Goal: Navigation & Orientation: Find specific page/section

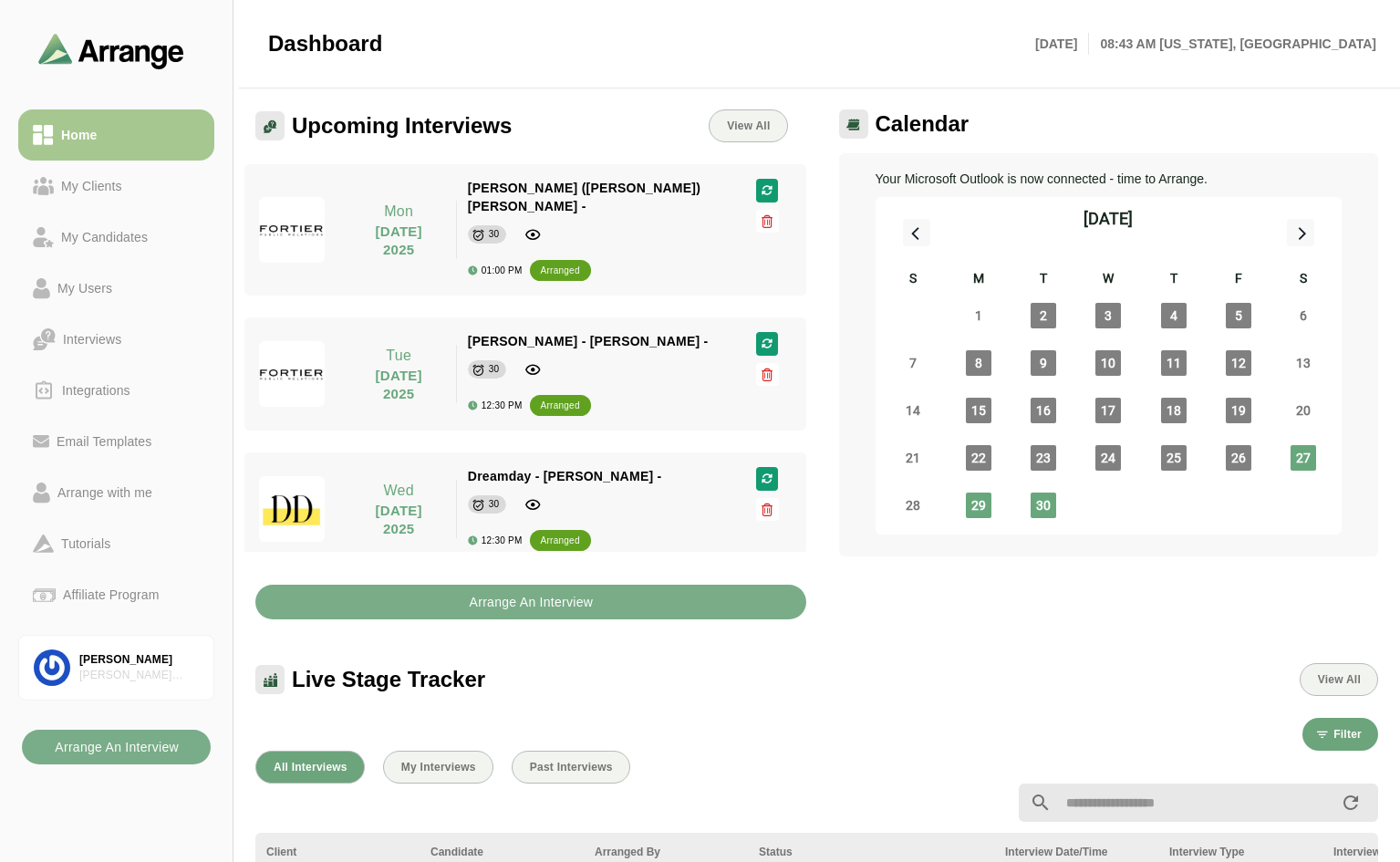
scroll to position [6, 0]
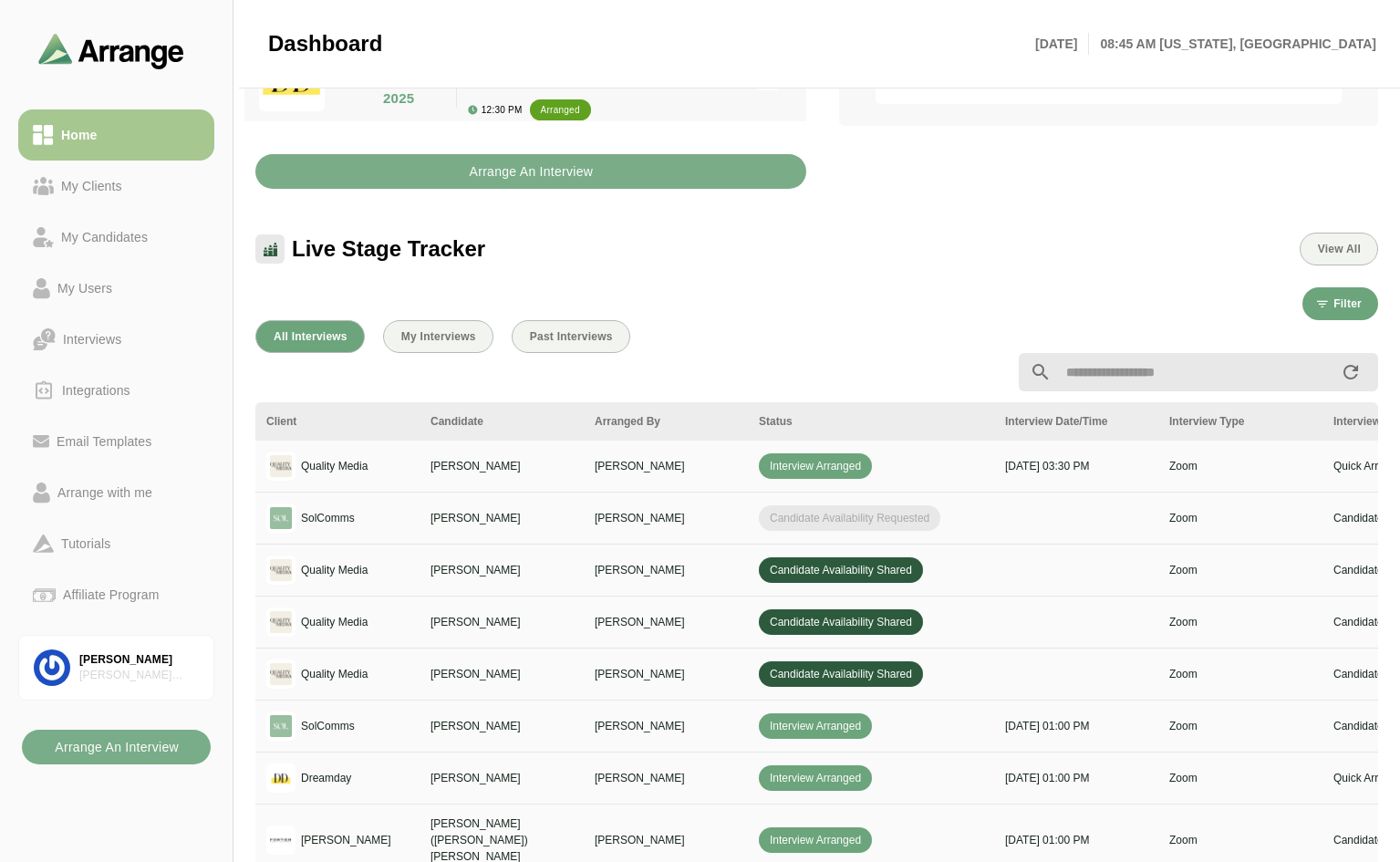
scroll to position [462, 0]
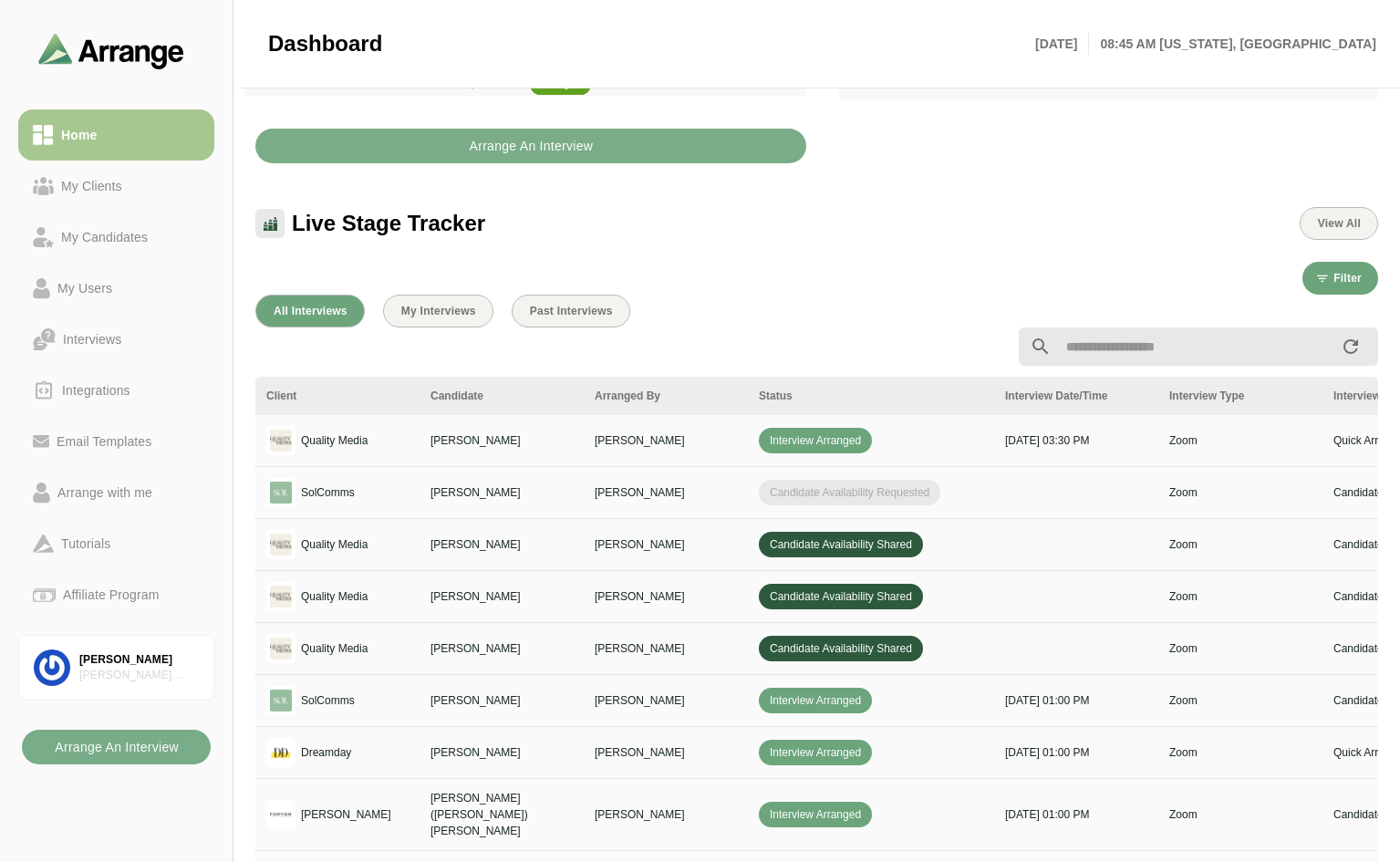
scroll to position [607, 0]
